Goal: Information Seeking & Learning: Learn about a topic

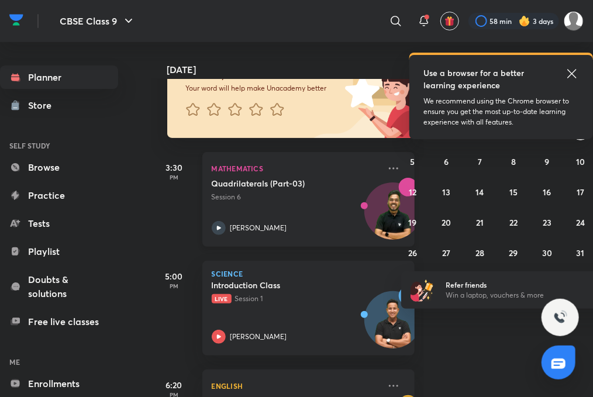
scroll to position [175, 0]
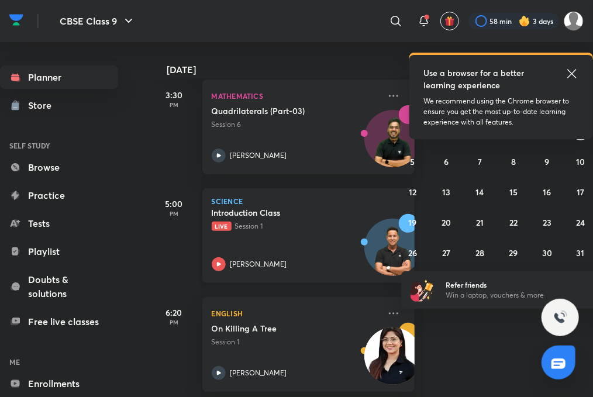
click at [226, 264] on div "Science Introduction Class Live Session 1 Alok Choubey" at bounding box center [308, 235] width 213 height 95
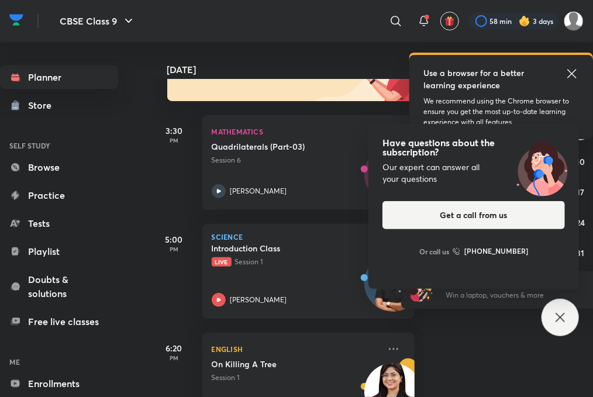
scroll to position [9, 0]
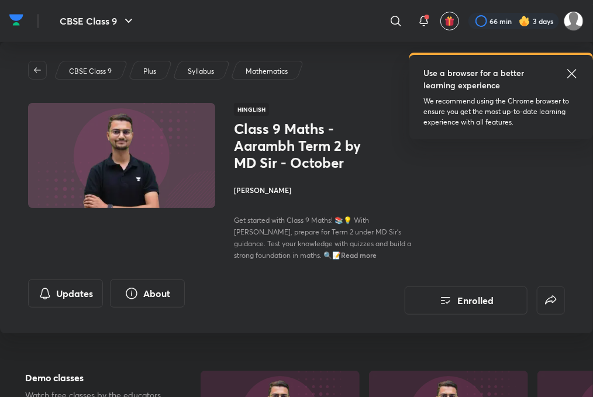
click at [575, 62] on div "Use a browser for a better learning experience We recommend using the Chrome br…" at bounding box center [501, 97] width 184 height 84
click at [574, 73] on icon at bounding box center [572, 74] width 14 height 14
